Goal: Task Accomplishment & Management: Manage account settings

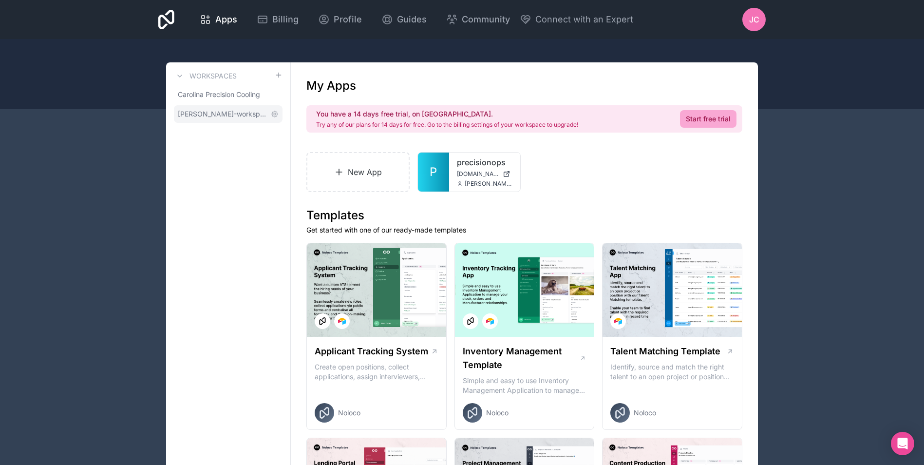
click at [228, 117] on span "[PERSON_NAME]-workspace" at bounding box center [222, 114] width 89 height 10
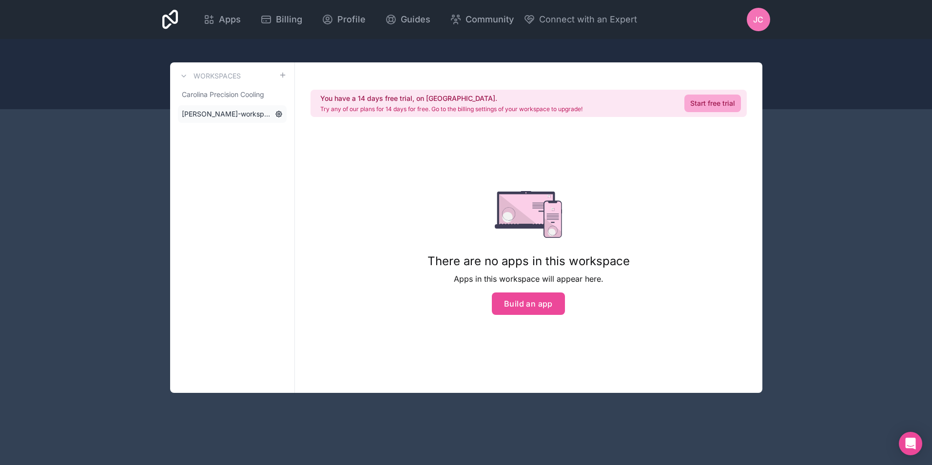
click at [281, 114] on icon at bounding box center [279, 114] width 6 height 6
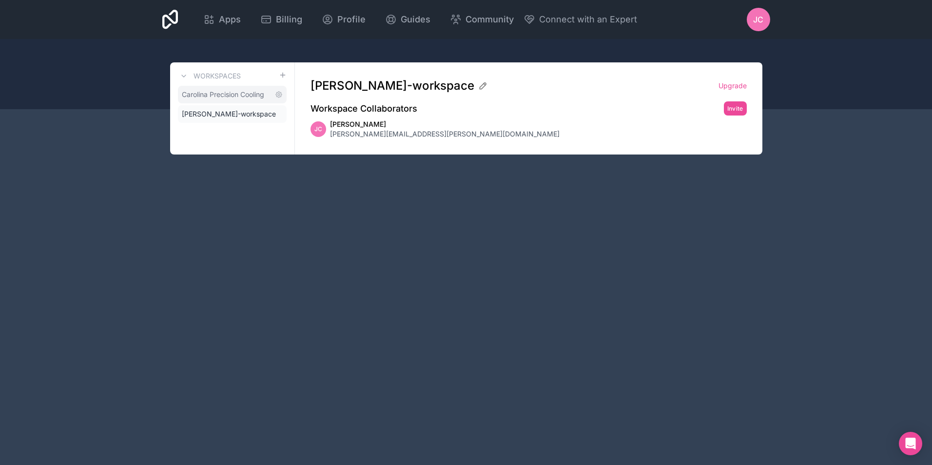
click at [228, 96] on span "Carolina Precision Cooling" at bounding box center [223, 95] width 82 height 10
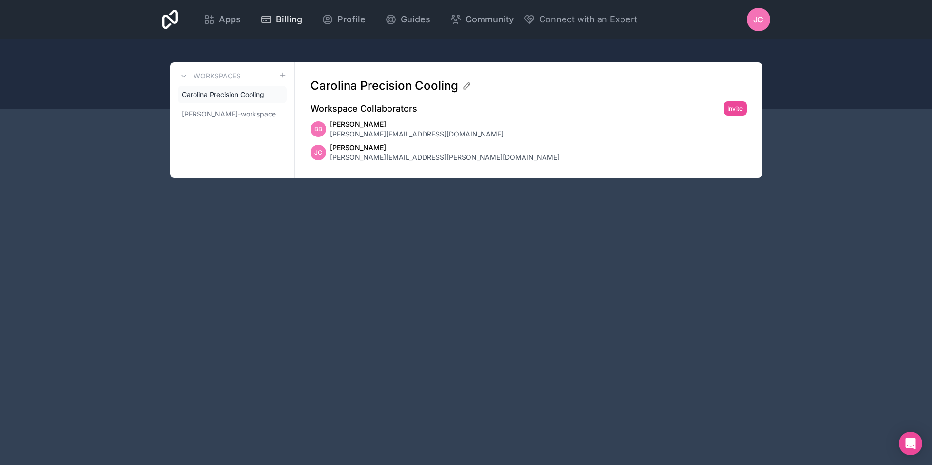
click at [301, 15] on link "Billing" at bounding box center [280, 19] width 57 height 21
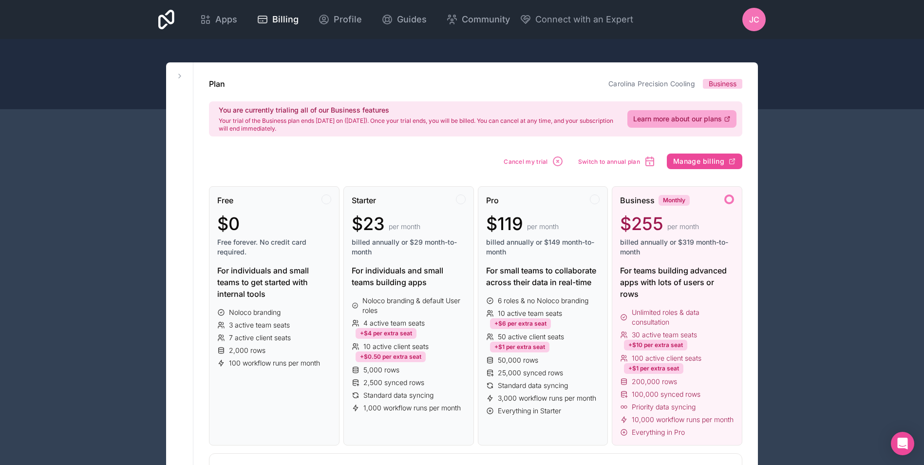
click at [753, 22] on span "JC" at bounding box center [754, 20] width 10 height 12
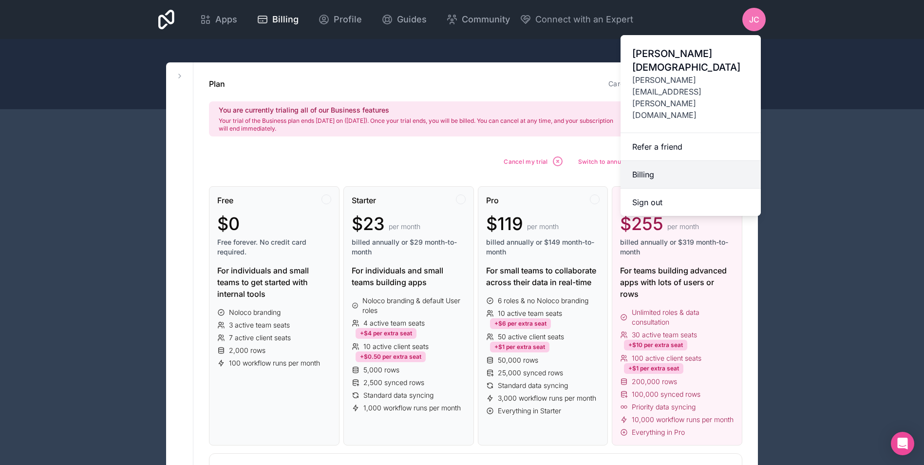
click at [663, 161] on link "Billing" at bounding box center [691, 175] width 140 height 28
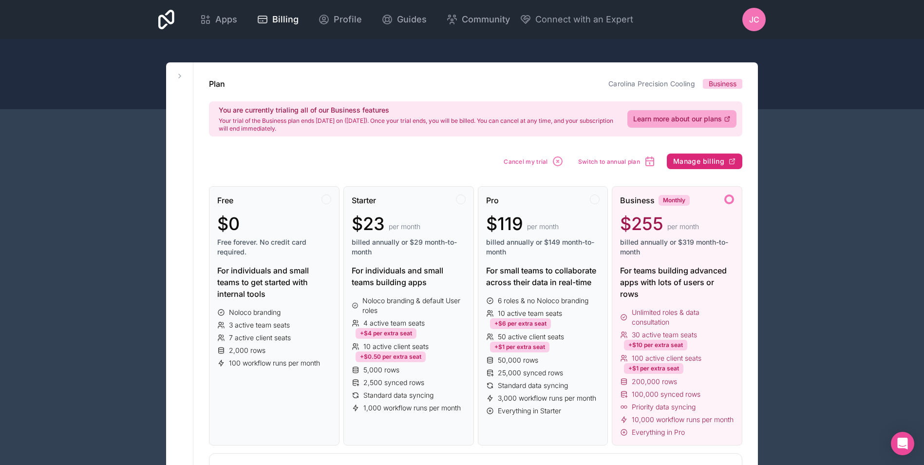
click at [722, 164] on span "Manage billing" at bounding box center [698, 161] width 51 height 9
click at [625, 163] on span "Switch to annual plan" at bounding box center [609, 161] width 62 height 7
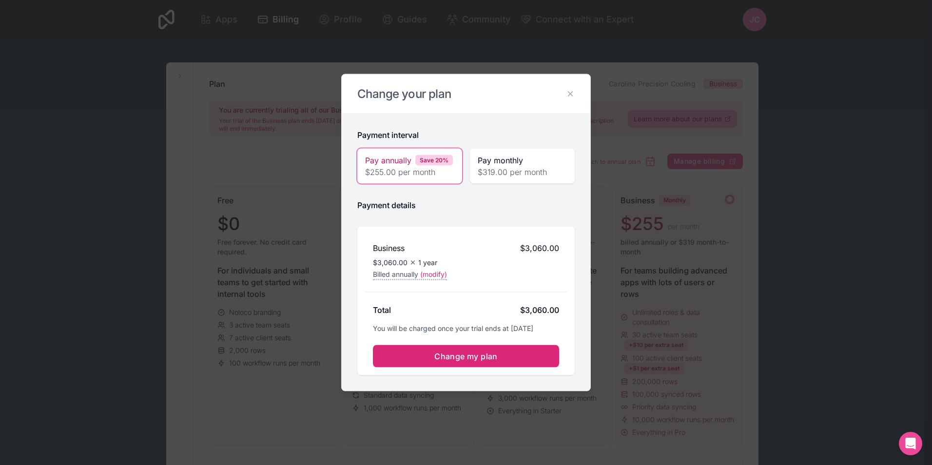
click at [457, 359] on span "Change my plan" at bounding box center [465, 356] width 63 height 10
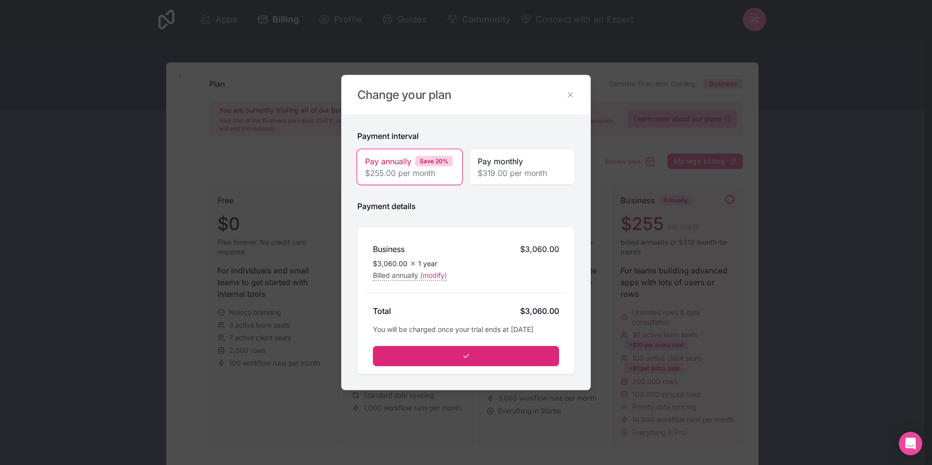
click at [469, 357] on icon "submit" at bounding box center [466, 356] width 8 height 8
